Goal: Transaction & Acquisition: Purchase product/service

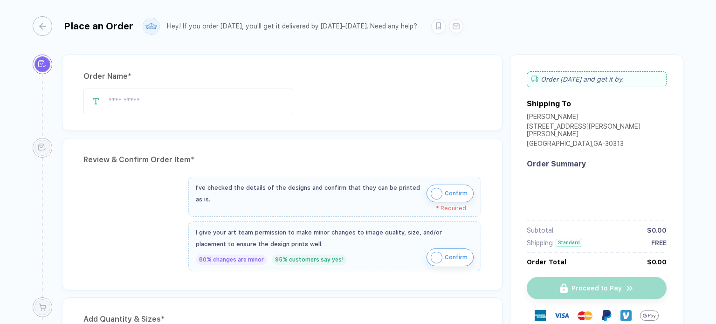
type input "**********"
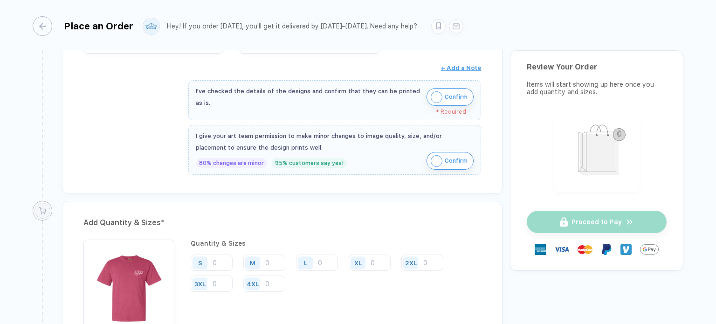
scroll to position [271, 0]
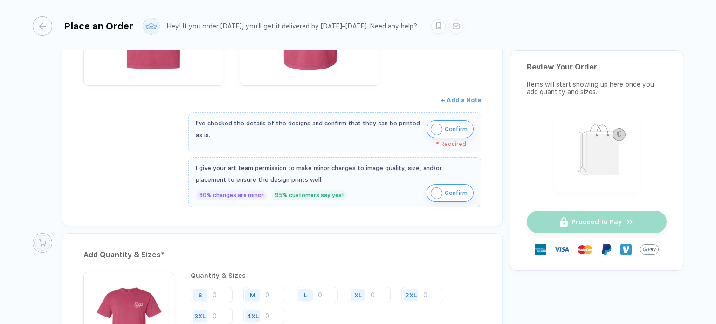
click at [438, 123] on img "button" at bounding box center [437, 129] width 12 height 12
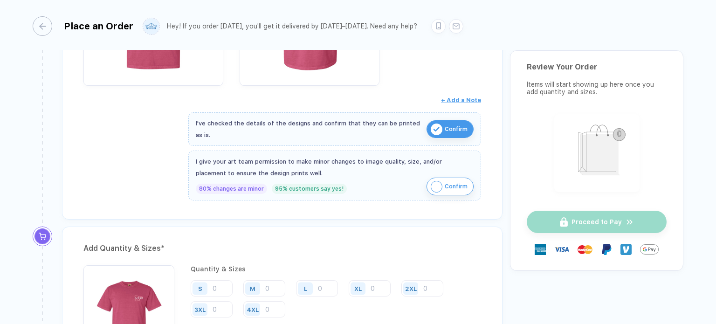
click at [438, 181] on img "button" at bounding box center [437, 187] width 12 height 12
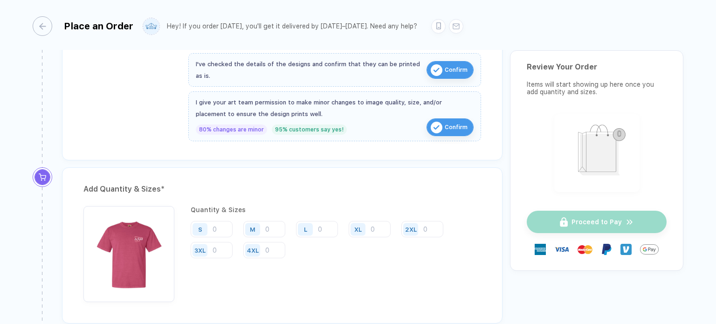
scroll to position [331, 0]
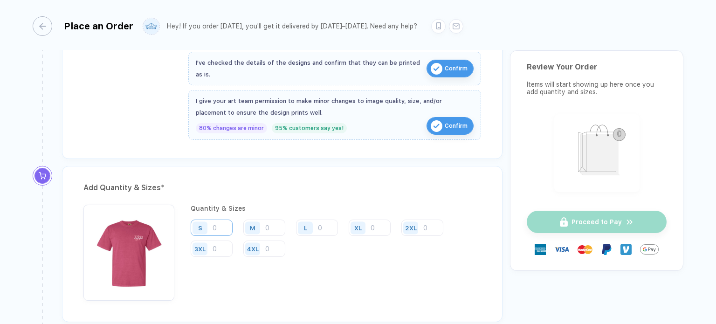
click at [221, 225] on input "number" at bounding box center [212, 227] width 42 height 16
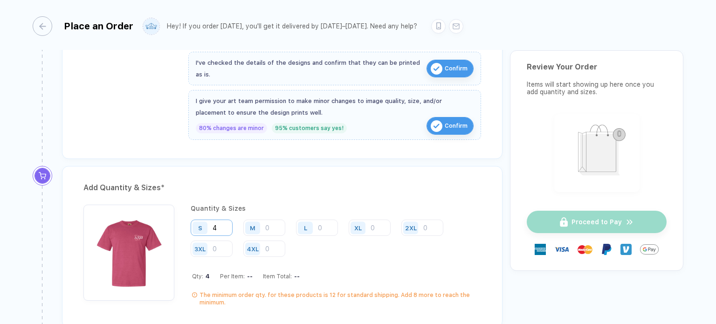
type input "4"
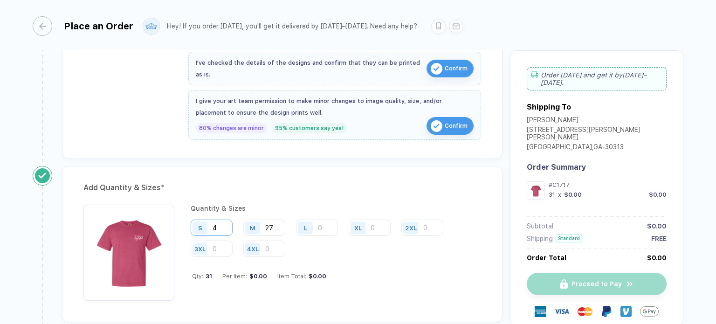
type input "27"
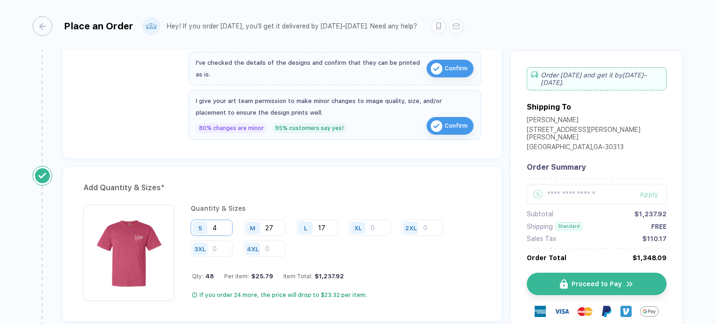
type input "17"
type input "5"
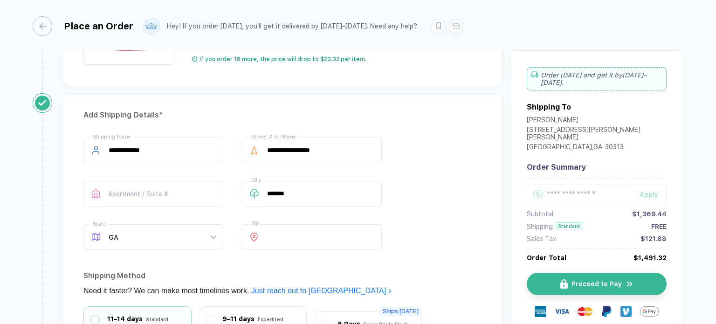
scroll to position [568, 0]
type input "1"
click at [418, 103] on div "**********" at bounding box center [282, 278] width 440 height 371
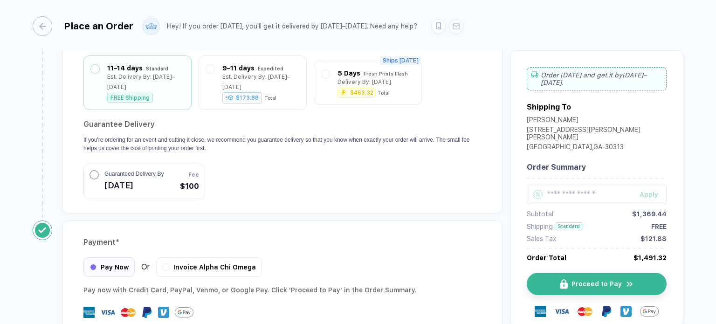
scroll to position [791, 0]
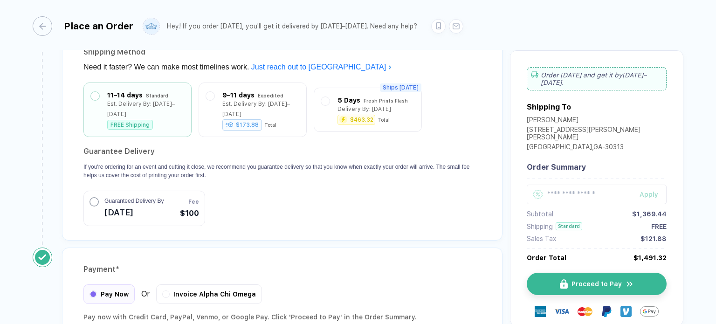
click at [442, 232] on div "**********" at bounding box center [282, 59] width 455 height 378
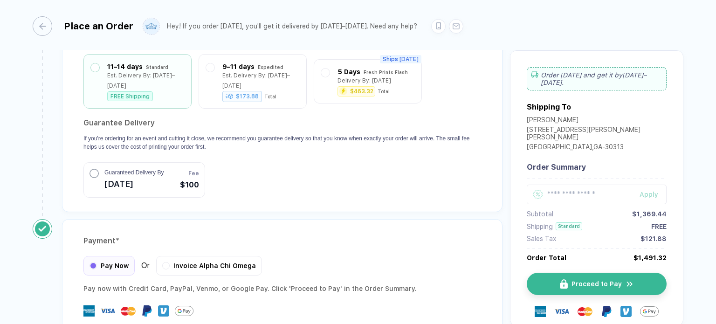
scroll to position [872, 0]
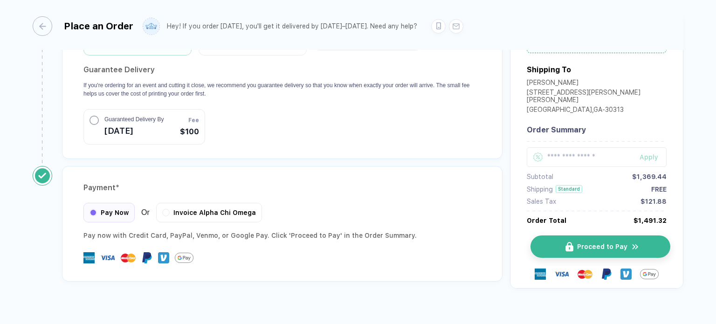
click at [577, 243] on span "Proceed to Pay" at bounding box center [602, 246] width 50 height 7
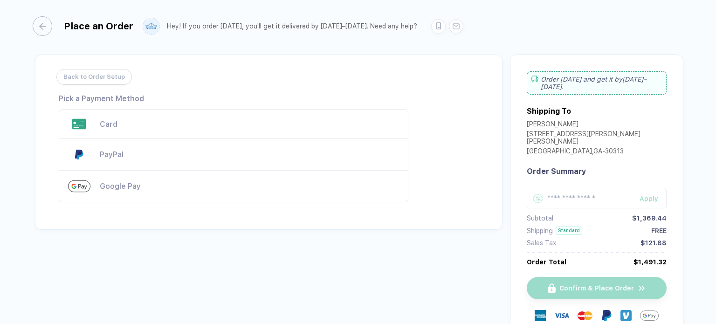
click at [130, 124] on div "Card" at bounding box center [249, 124] width 299 height 9
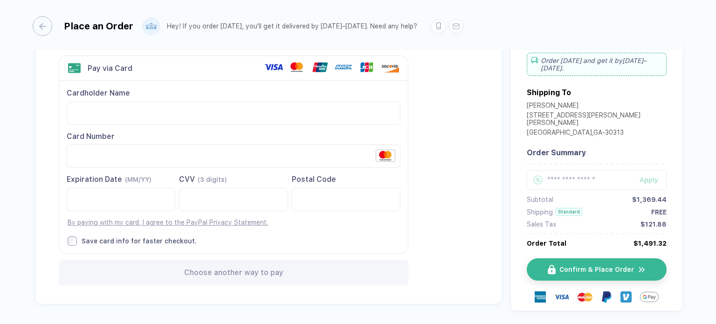
scroll to position [55, 0]
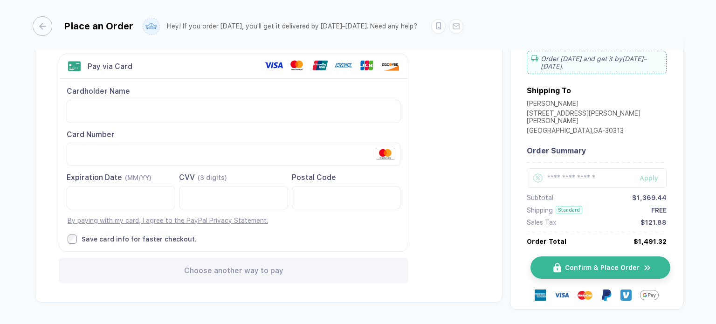
click at [591, 267] on span "Confirm & Place Order" at bounding box center [602, 267] width 75 height 7
